Goal: Communication & Community: Answer question/provide support

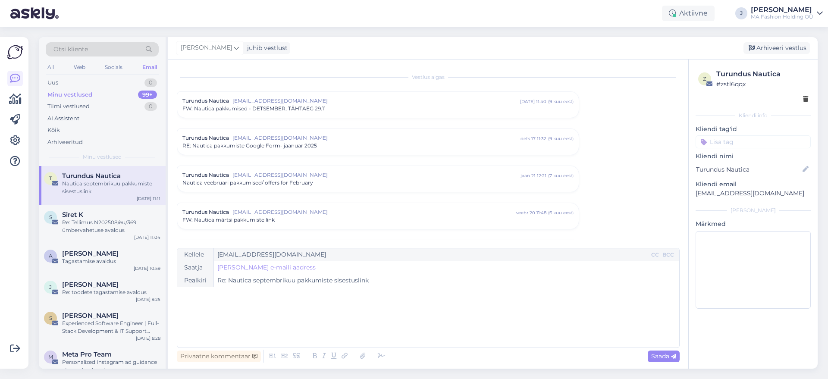
scroll to position [320, 0]
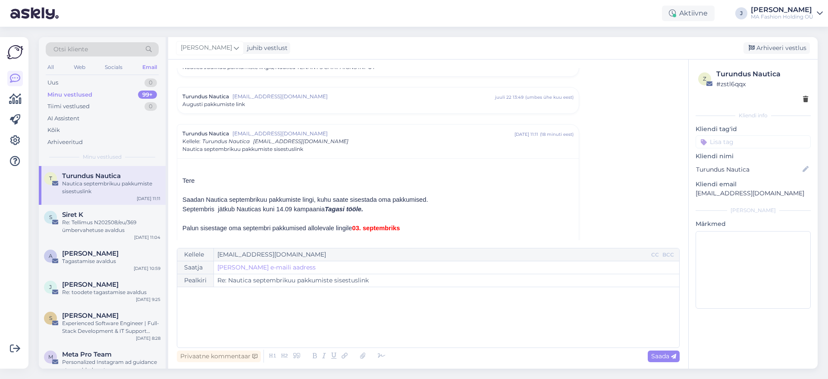
click at [424, 372] on div "Otsi kliente All Web Socials Email Uus 0 Minu vestlused 99+ Tiimi vestlused 0 A…" at bounding box center [431, 203] width 794 height 352
click at [433, 378] on div "Otsi kliente All Web Socials Email Uus 0 Minu vestlused 99+ Tiimi vestlused 0 A…" at bounding box center [431, 203] width 794 height 352
click at [128, 95] on div "Minu vestlused 99+" at bounding box center [102, 95] width 113 height 12
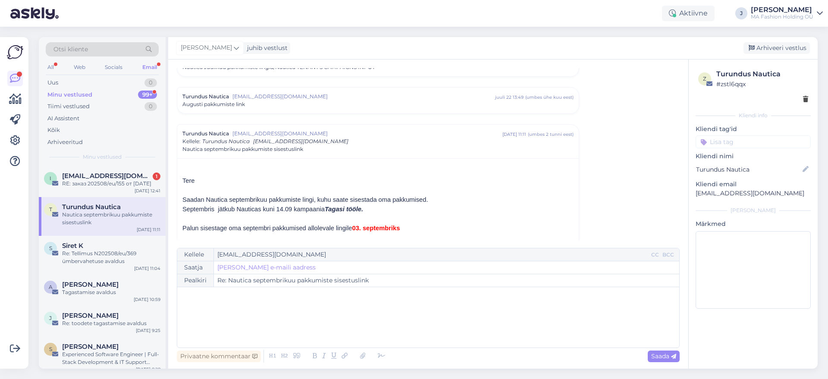
click at [134, 166] on div "i [EMAIL_ADDRESS][DOMAIN_NAME] 1 RE: заказ 202508/eu/155 от 09.08.[DATE] 12:41" at bounding box center [102, 181] width 127 height 31
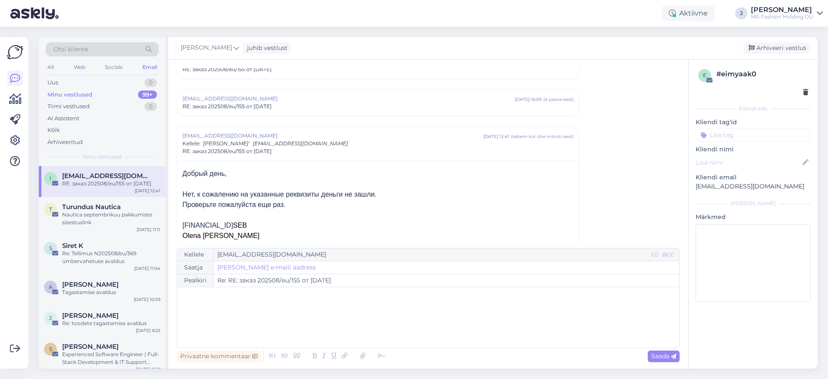
scroll to position [188, 0]
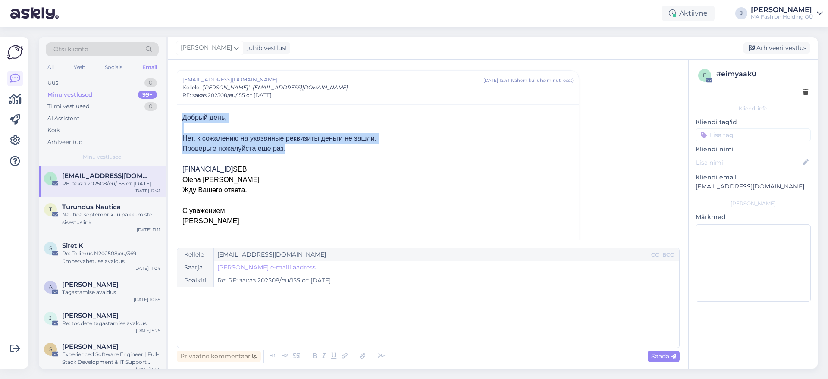
drag, startPoint x: 323, startPoint y: 148, endPoint x: 176, endPoint y: 121, distance: 149.6
click at [173, 121] on div "Vestlus algas [EMAIL_ADDRESS][DOMAIN_NAME] [DATE] 11:51 ( 19 päeva eest ) заказ…" at bounding box center [428, 214] width 520 height 309
click at [308, 138] on span "Добрый день, Нет, к сожалению на указанные реквизиты деньги не зашли." at bounding box center [279, 128] width 194 height 28
drag, startPoint x: 340, startPoint y: 144, endPoint x: 173, endPoint y: 136, distance: 167.6
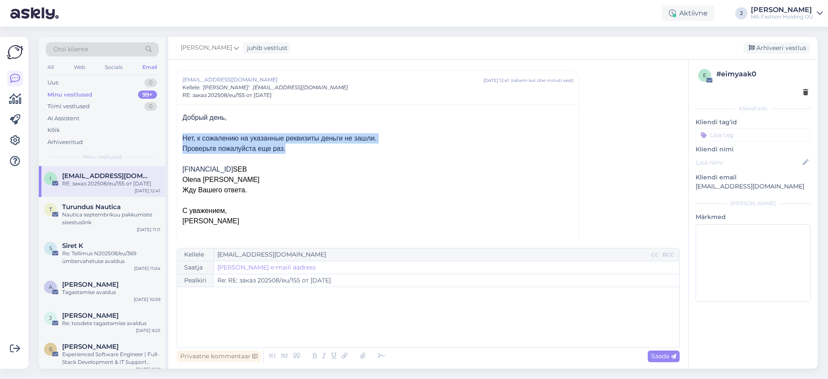
click at [264, 154] on p "Проверьте пожалуйста еще раз." at bounding box center [377, 149] width 391 height 10
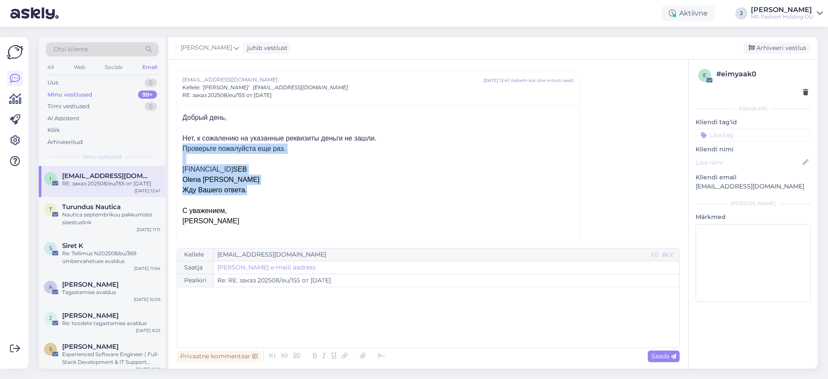
drag, startPoint x: 286, startPoint y: 187, endPoint x: 164, endPoint y: 135, distance: 132.0
click at [166, 137] on div "Otsi kliente All Web Socials Email Uus 0 Minu vestlused 99+ Tiimi vestlused 0 A…" at bounding box center [428, 203] width 779 height 332
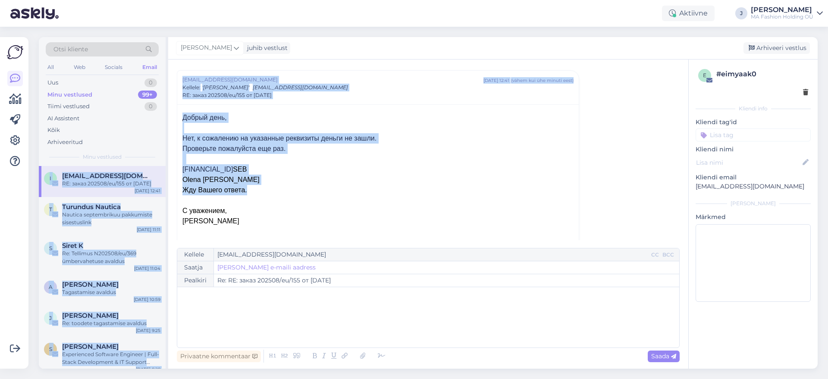
click at [247, 156] on p at bounding box center [377, 159] width 391 height 10
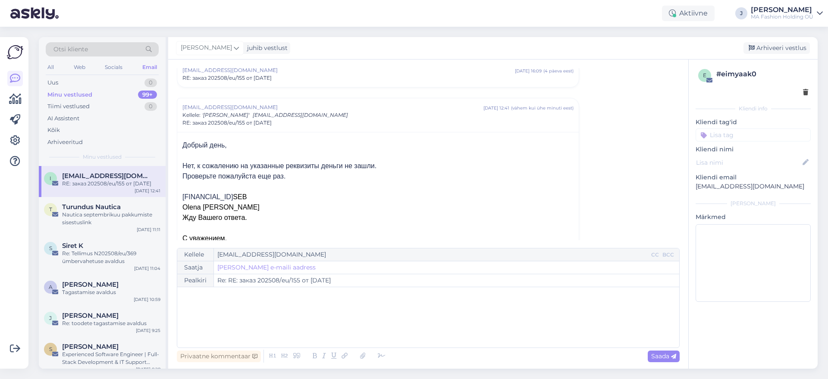
scroll to position [134, 0]
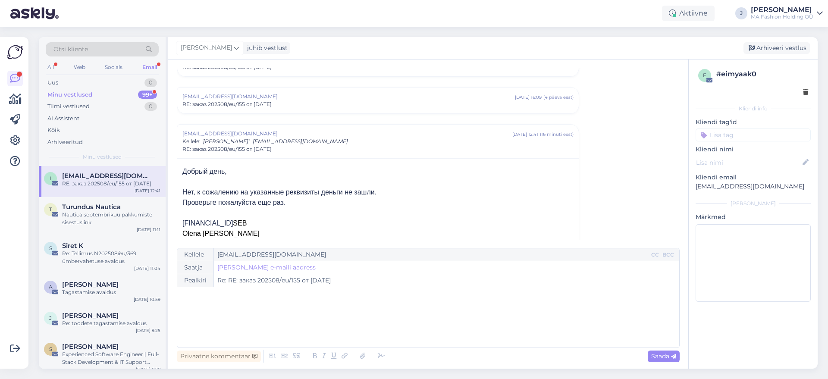
click at [127, 94] on div "Minu vestlused 99+" at bounding box center [102, 95] width 113 height 12
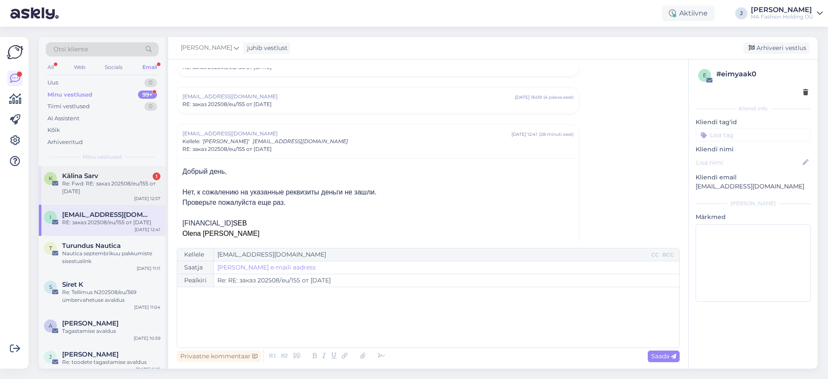
click at [132, 178] on div "[PERSON_NAME] 1" at bounding box center [111, 176] width 98 height 8
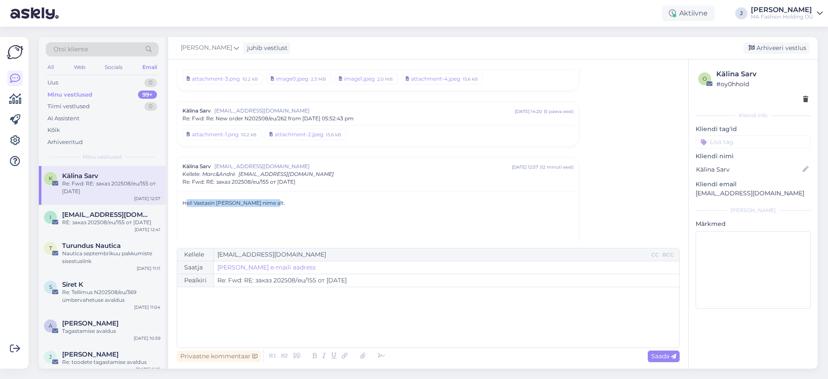
drag, startPoint x: 264, startPoint y: 202, endPoint x: 188, endPoint y: 192, distance: 76.5
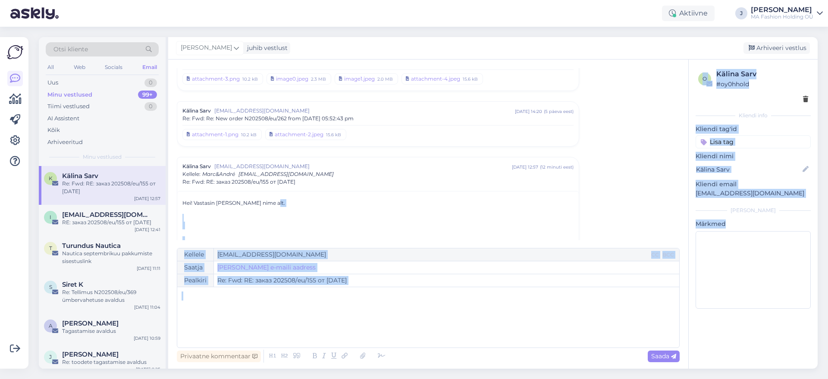
drag, startPoint x: 280, startPoint y: 200, endPoint x: 183, endPoint y: 183, distance: 98.4
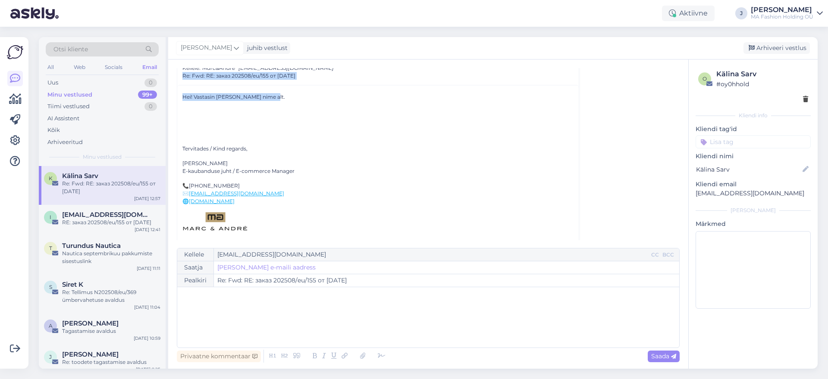
scroll to position [1526, 0]
click at [147, 85] on div "0" at bounding box center [150, 82] width 13 height 9
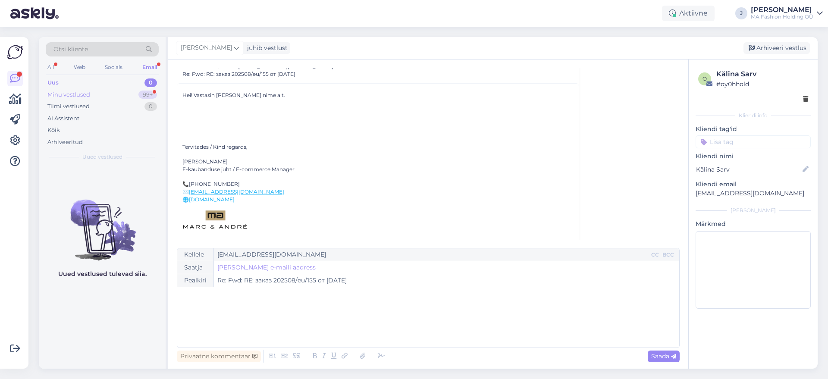
click at [150, 92] on div "99+" at bounding box center [147, 95] width 19 height 9
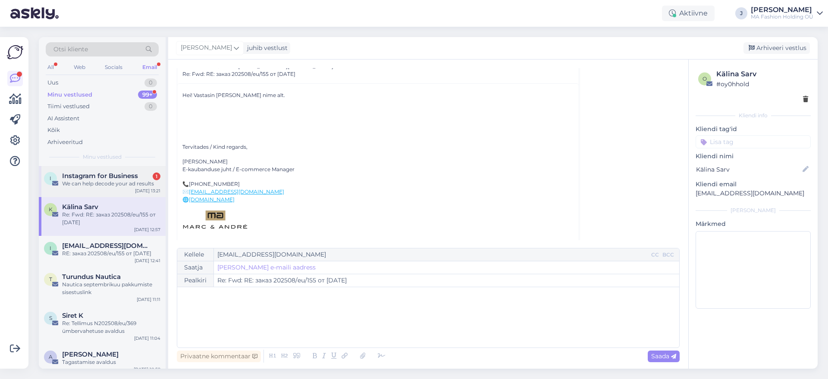
click at [107, 189] on div "I Instagram for Business 1 We can help decode your ad results [DATE] 13:21" at bounding box center [102, 181] width 127 height 31
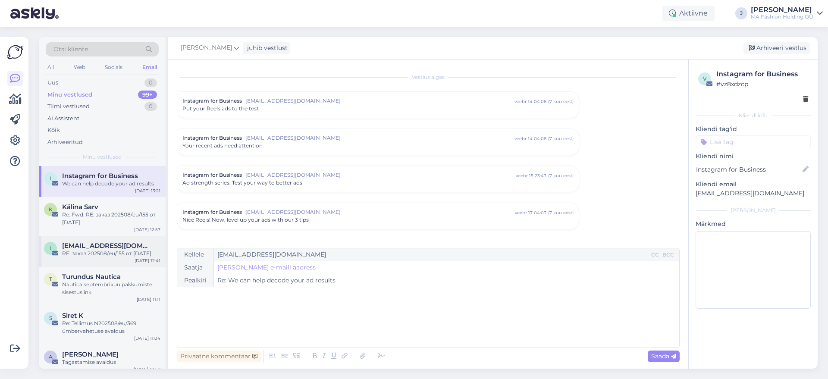
click at [110, 238] on div "i [EMAIL_ADDRESS][DOMAIN_NAME] RE: заказ 202508/eu/155 от 09.08.[DATE] 12:41" at bounding box center [102, 251] width 127 height 31
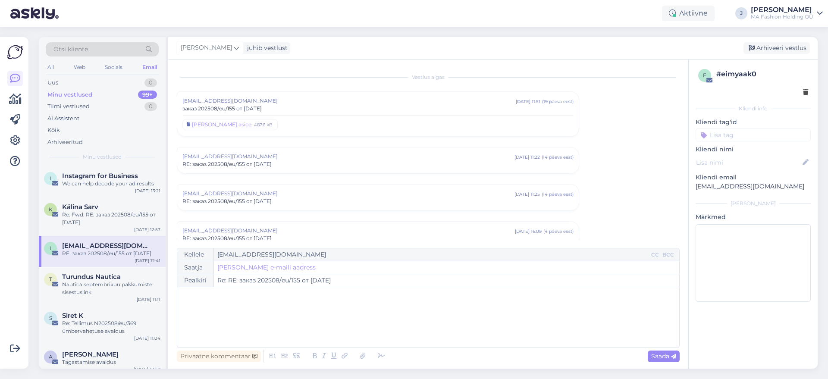
scroll to position [80, 0]
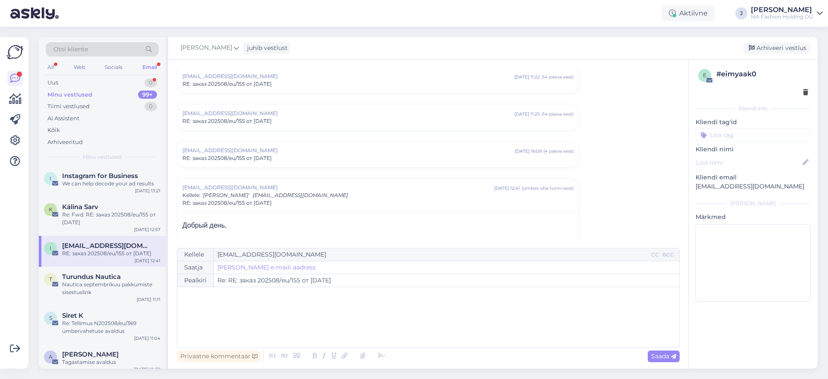
click at [134, 94] on div "Minu vestlused 99+" at bounding box center [102, 95] width 113 height 12
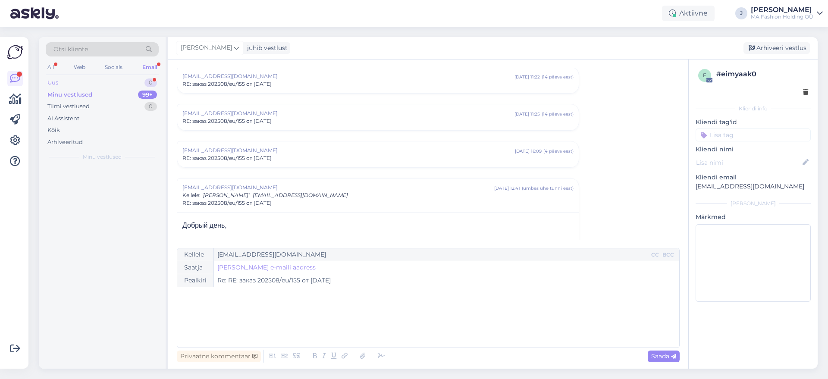
click at [134, 78] on div "Uus 0" at bounding box center [102, 83] width 113 height 12
click at [121, 201] on div "J [PERSON_NAME] 1 RE: Order N202509/eu/4 paid [DATE] 13:47" at bounding box center [102, 267] width 127 height 203
click at [125, 188] on div "J [PERSON_NAME] 1 RE: Order N202509/eu/4 paid [DATE] 13:47" at bounding box center [102, 181] width 127 height 31
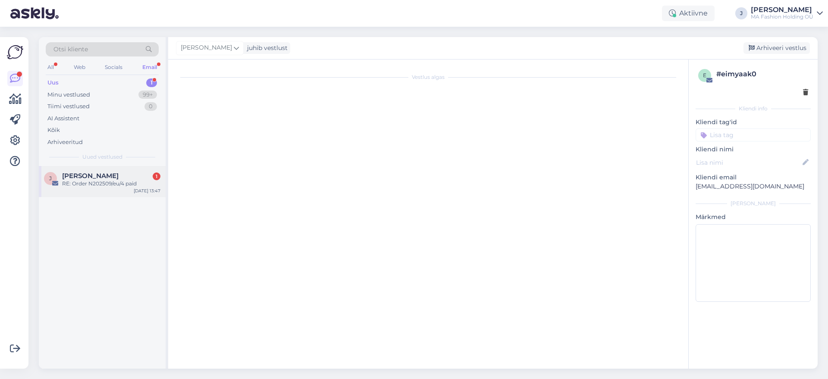
scroll to position [0, 0]
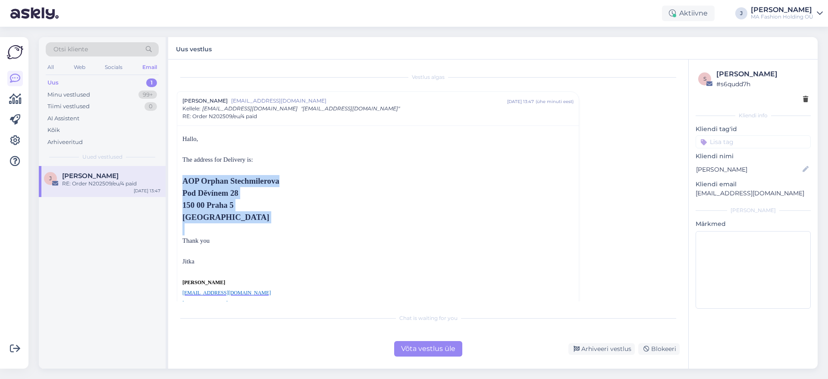
drag, startPoint x: 289, startPoint y: 227, endPoint x: 177, endPoint y: 183, distance: 119.9
copy div "AOP Orphan Stechmilerova Pod [STREET_ADDRESS]"
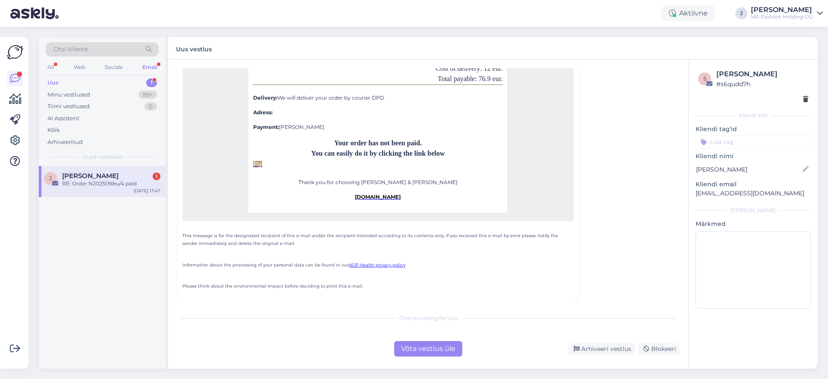
scroll to position [687, 0]
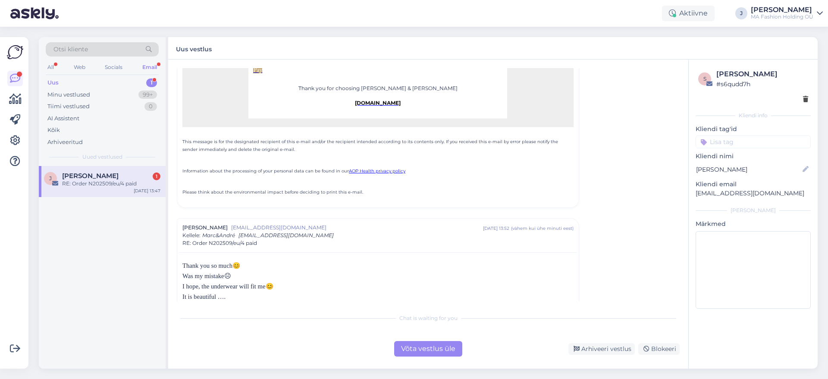
click at [399, 325] on div "Chat is waiting for you Võta vestlus üle Arhiveeri vestlus Blokeeri" at bounding box center [428, 332] width 503 height 47
click at [405, 333] on div "Chat is waiting for you Võta vestlus üle Arhiveeri vestlus Blokeeri" at bounding box center [428, 332] width 503 height 47
click at [409, 342] on div "Võta vestlus üle" at bounding box center [428, 349] width 68 height 16
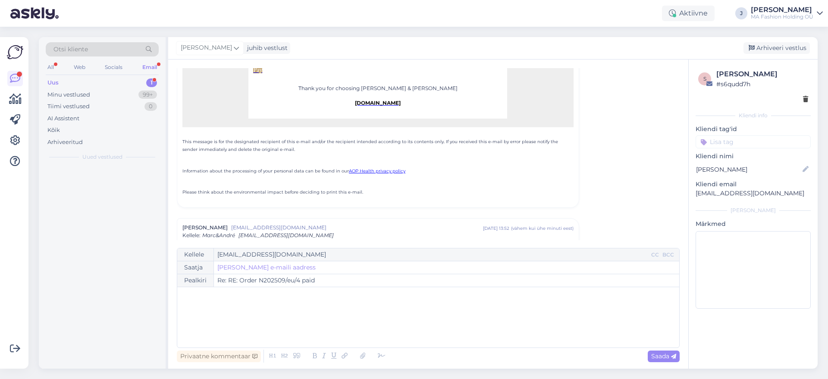
scroll to position [837, 0]
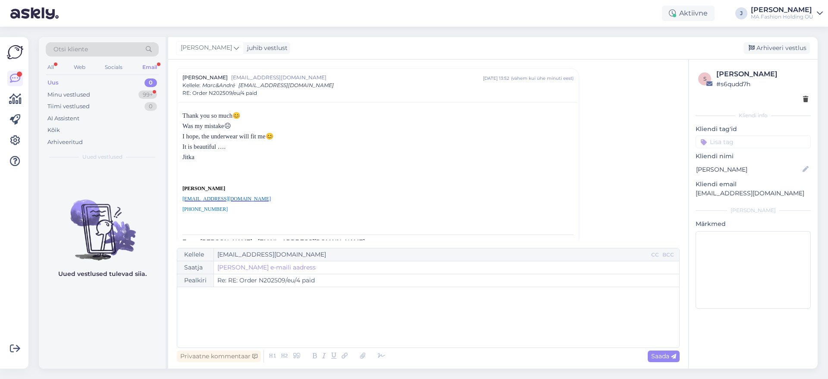
click at [264, 148] on p "It is beautiful …." at bounding box center [377, 146] width 391 height 10
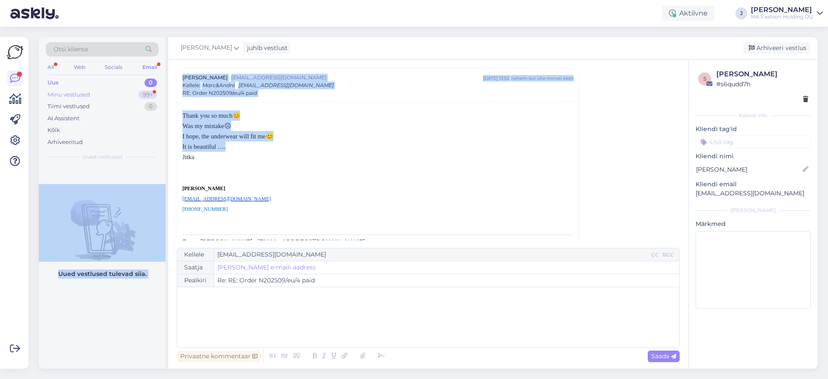
drag, startPoint x: 286, startPoint y: 149, endPoint x: 153, endPoint y: 100, distance: 142.4
click at [155, 100] on div "Otsi kliente All Web Socials Email Uus 0 Minu vestlused 99+ Tiimi vestlused 0 A…" at bounding box center [428, 203] width 779 height 332
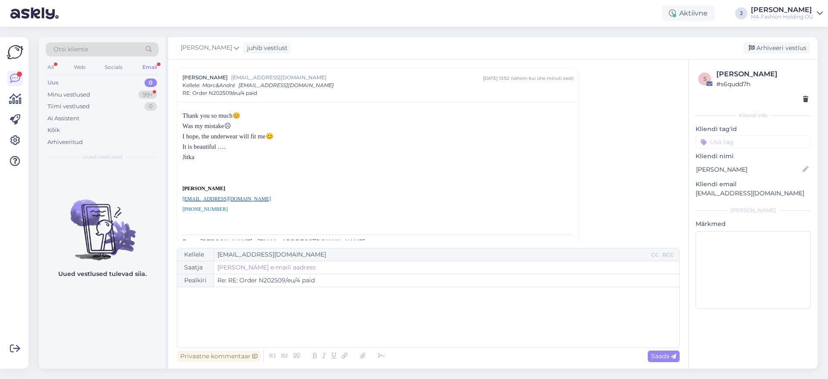
click at [213, 159] on p "Jitka" at bounding box center [377, 157] width 391 height 10
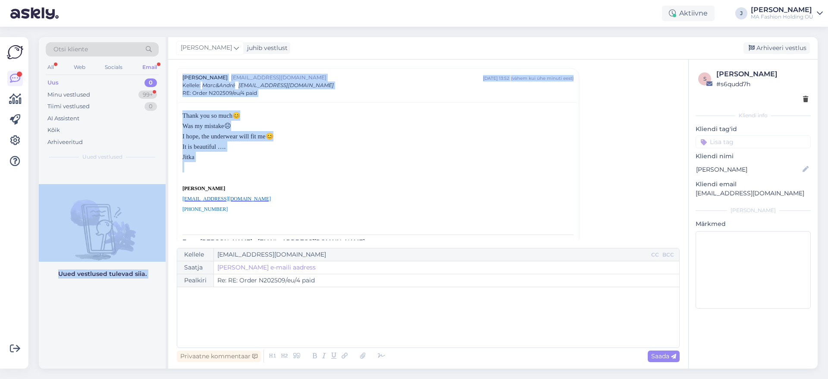
drag, startPoint x: 216, startPoint y: 165, endPoint x: 159, endPoint y: 102, distance: 84.6
click at [160, 102] on div "Otsi kliente All Web Socials Email Uus 0 Minu vestlused 99+ Tiimi vestlused 0 A…" at bounding box center [428, 203] width 779 height 332
click at [120, 95] on div "Minu vestlused 99+" at bounding box center [102, 95] width 113 height 12
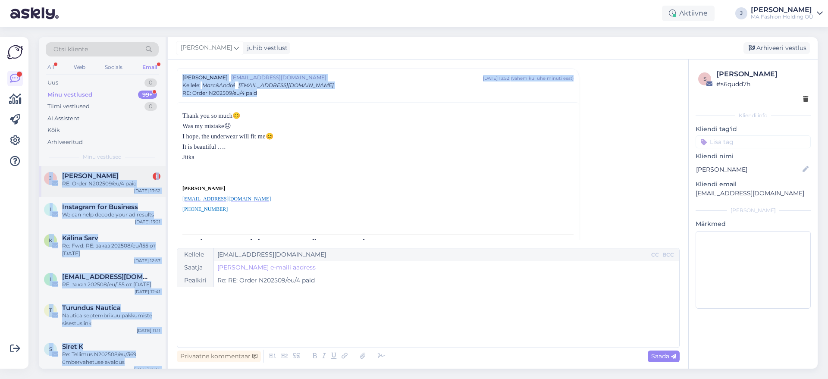
click at [138, 182] on div "RE: Order N202509/eu/4 paid" at bounding box center [111, 184] width 98 height 8
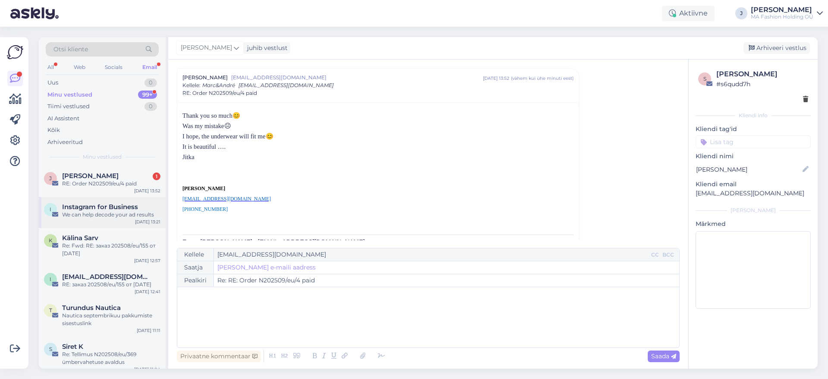
scroll to position [60, 0]
click at [257, 156] on p "Jitka" at bounding box center [377, 157] width 391 height 10
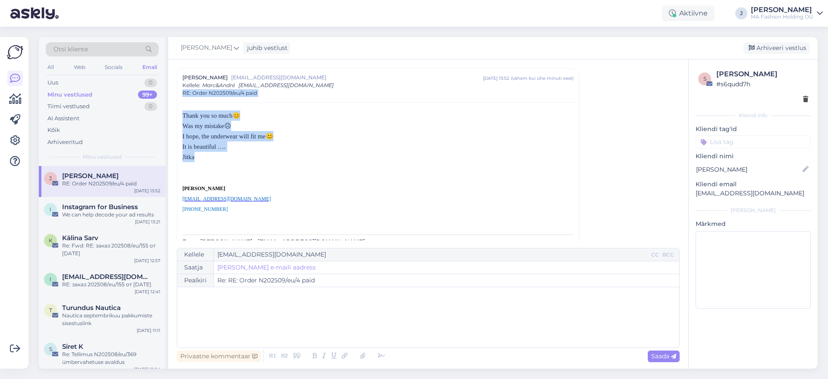
drag, startPoint x: 189, startPoint y: 100, endPoint x: 162, endPoint y: 96, distance: 27.4
click at [167, 91] on div "Otsi kliente All Web Socials Email Uus 0 Minu vestlused 99+ Tiimi vestlused 0 A…" at bounding box center [428, 203] width 779 height 332
